Goal: Task Accomplishment & Management: Manage account settings

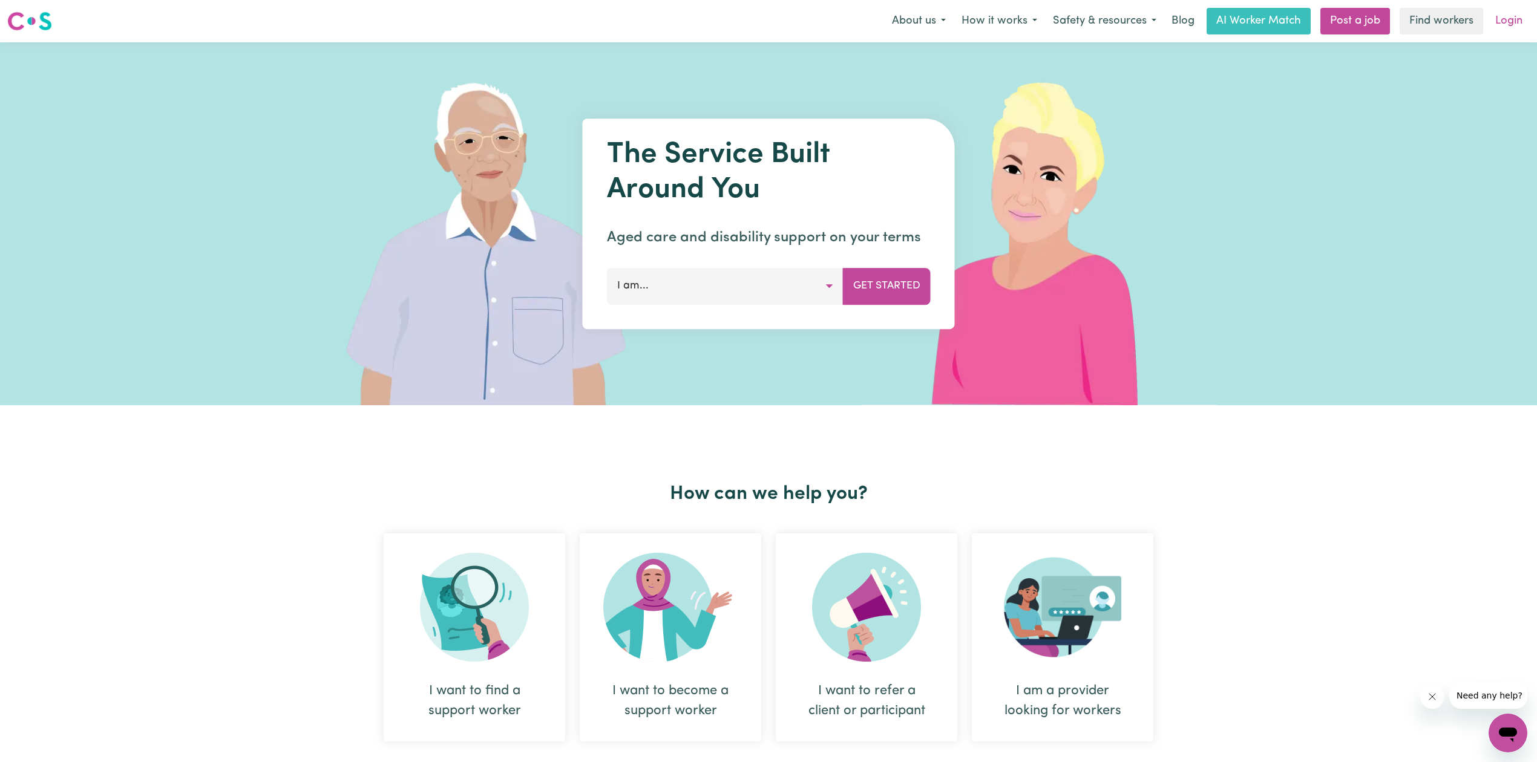
click at [1492, 23] on link "Login" at bounding box center [1509, 21] width 42 height 27
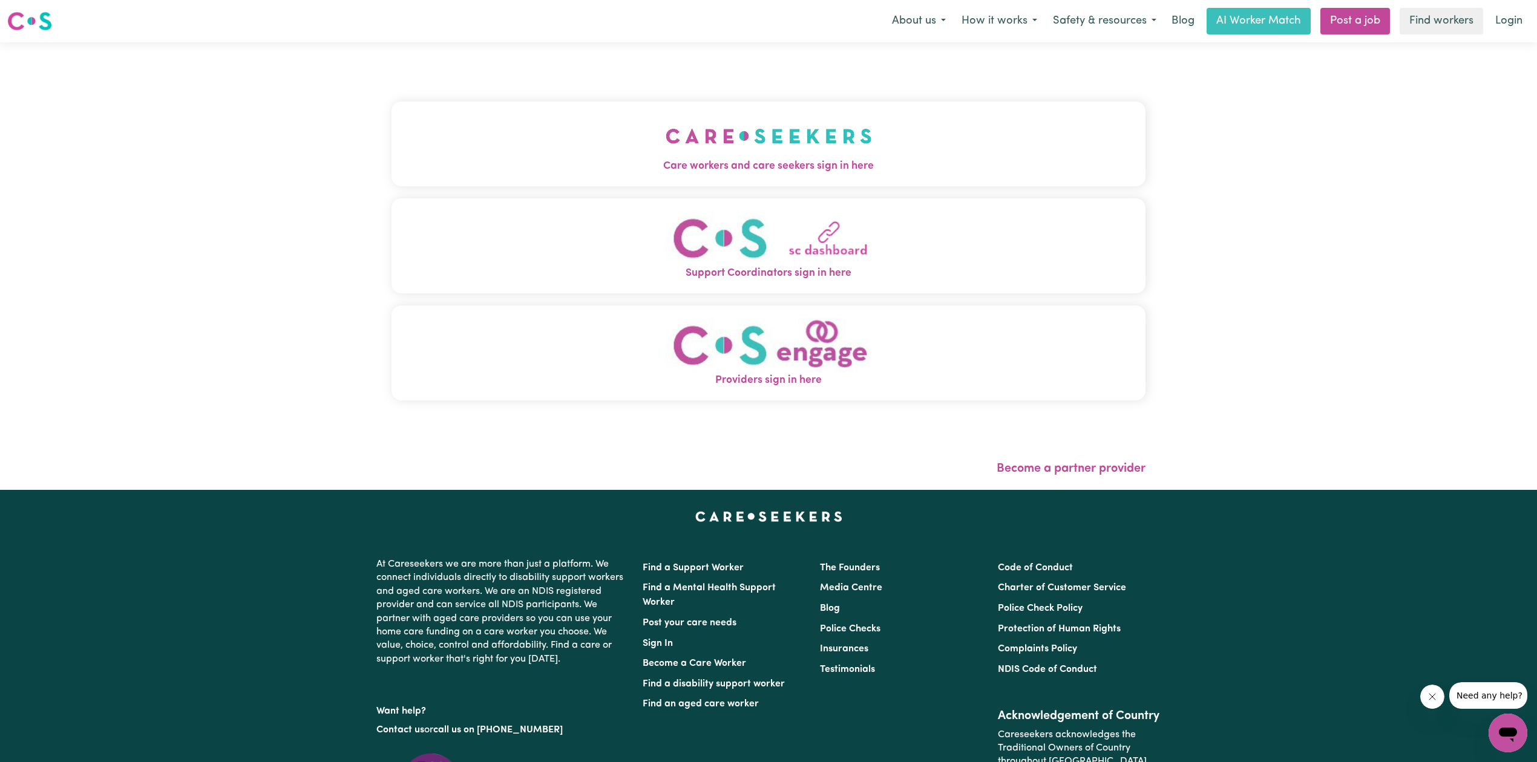
click at [827, 134] on button "Care workers and care seekers sign in here" at bounding box center [768, 144] width 754 height 85
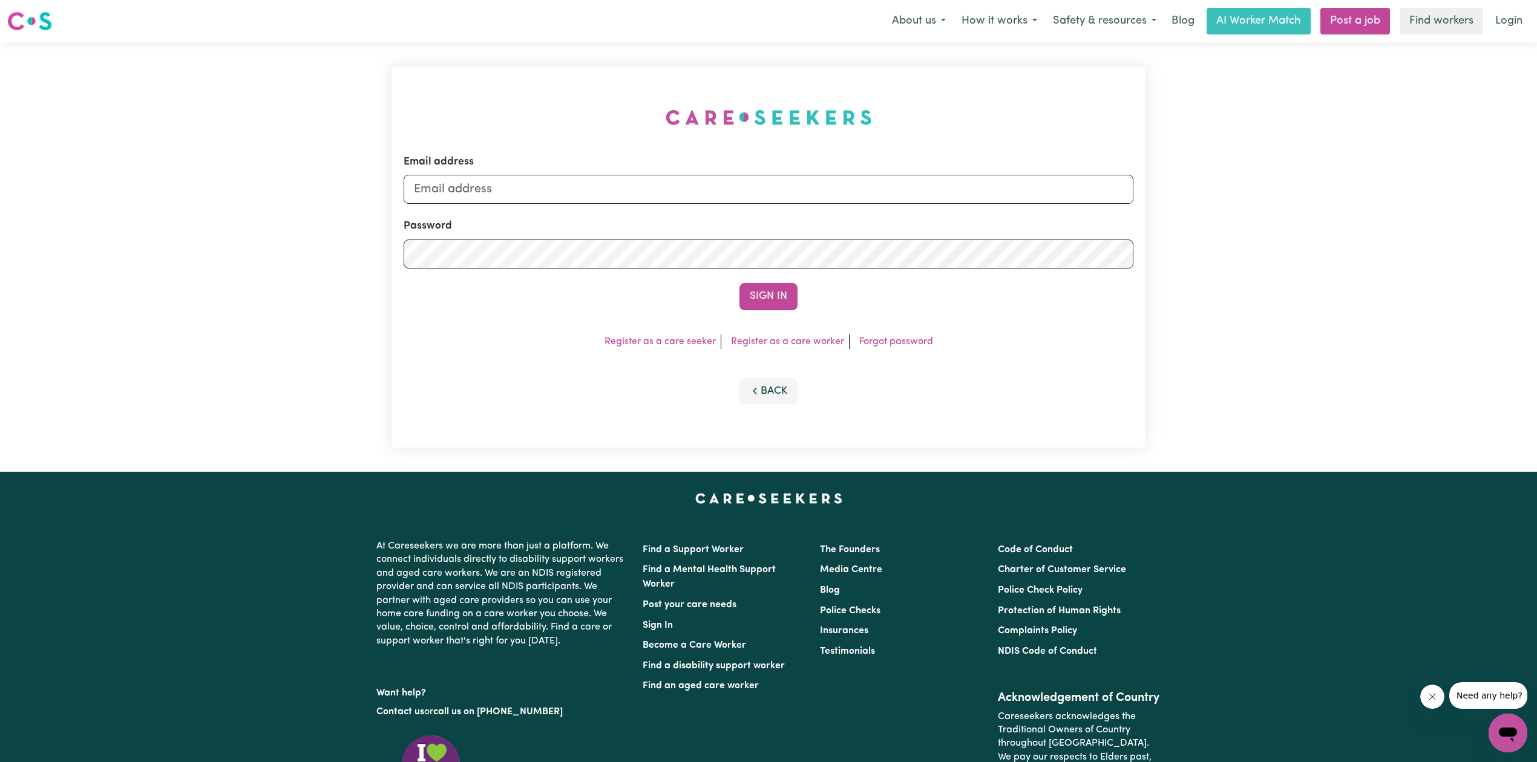
click at [38, 27] on img at bounding box center [29, 21] width 45 height 22
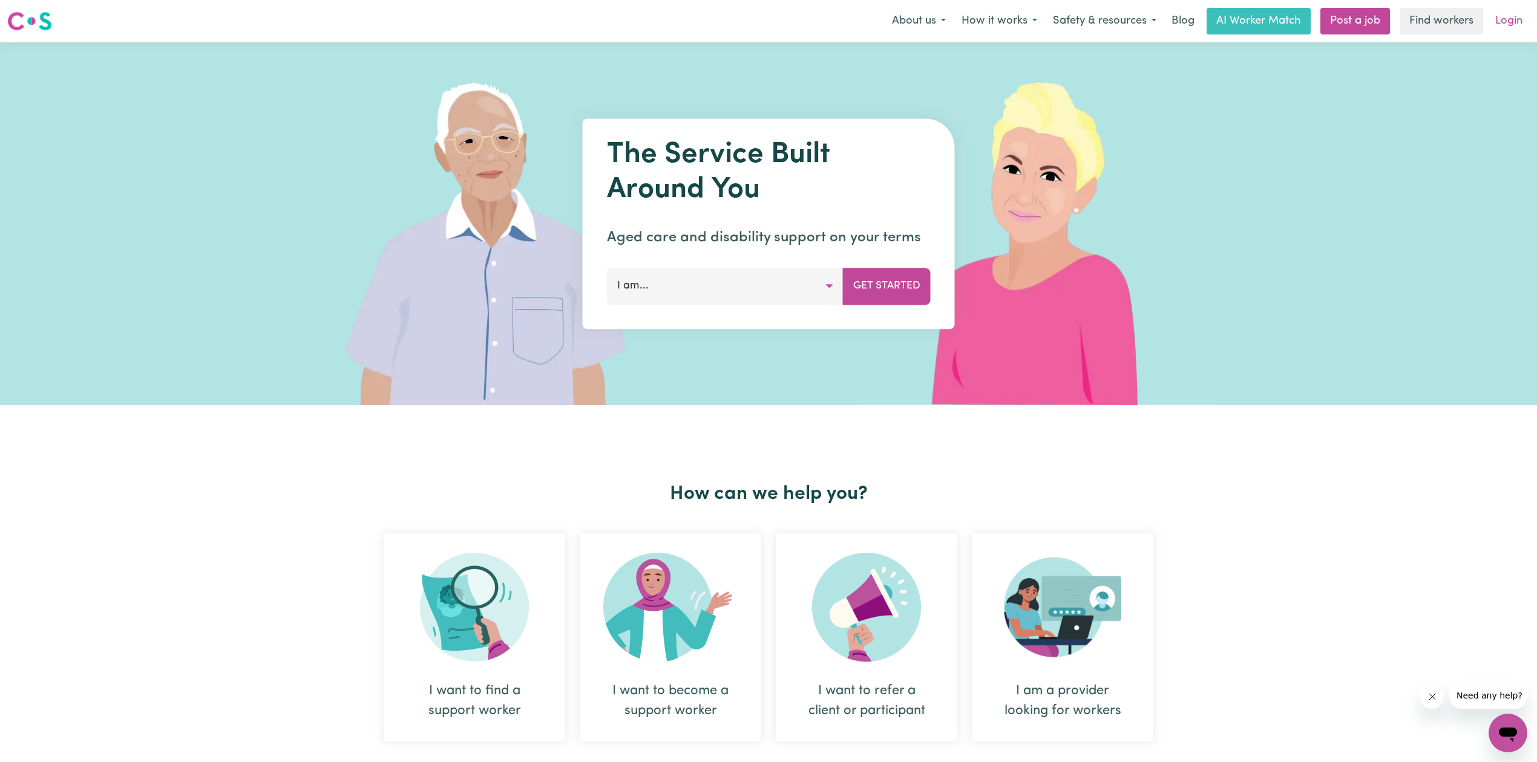
click at [1523, 28] on link "Login" at bounding box center [1509, 21] width 42 height 27
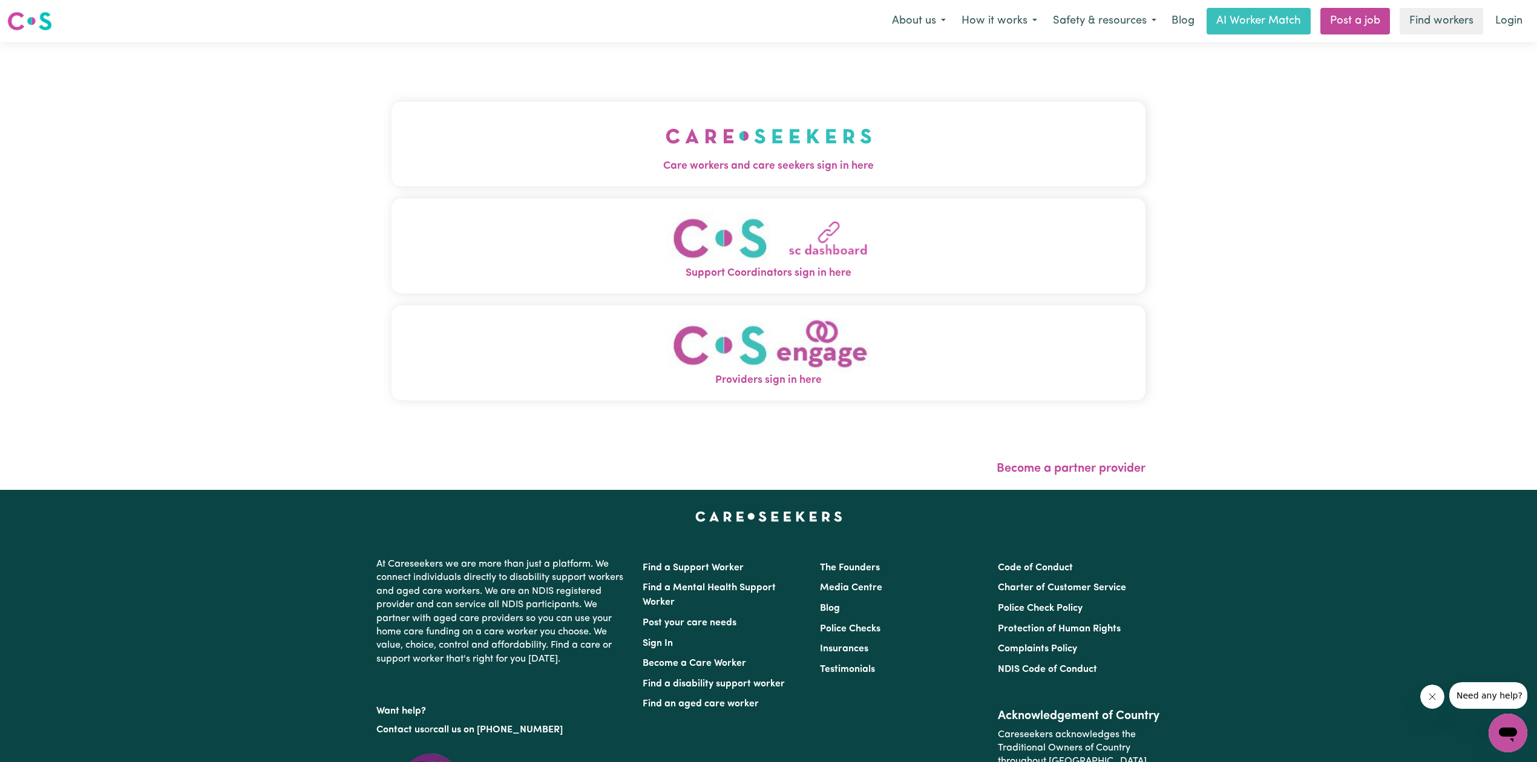
click at [662, 315] on button "Providers sign in here" at bounding box center [768, 353] width 754 height 95
click at [647, 349] on button "Providers sign in here" at bounding box center [768, 353] width 754 height 95
